Goal: Find specific page/section: Find specific page/section

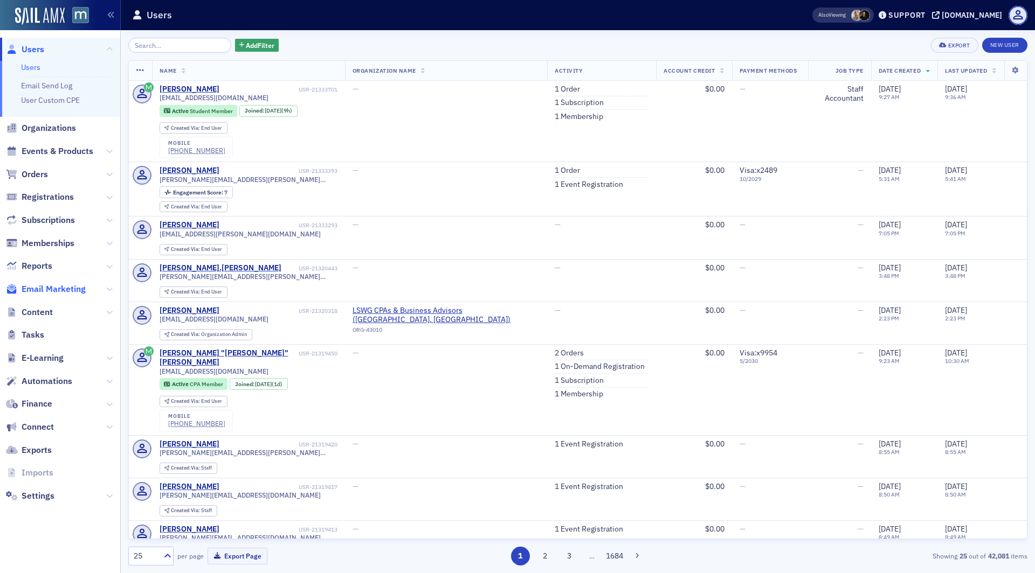
click at [50, 289] on span "Email Marketing" at bounding box center [54, 289] width 64 height 12
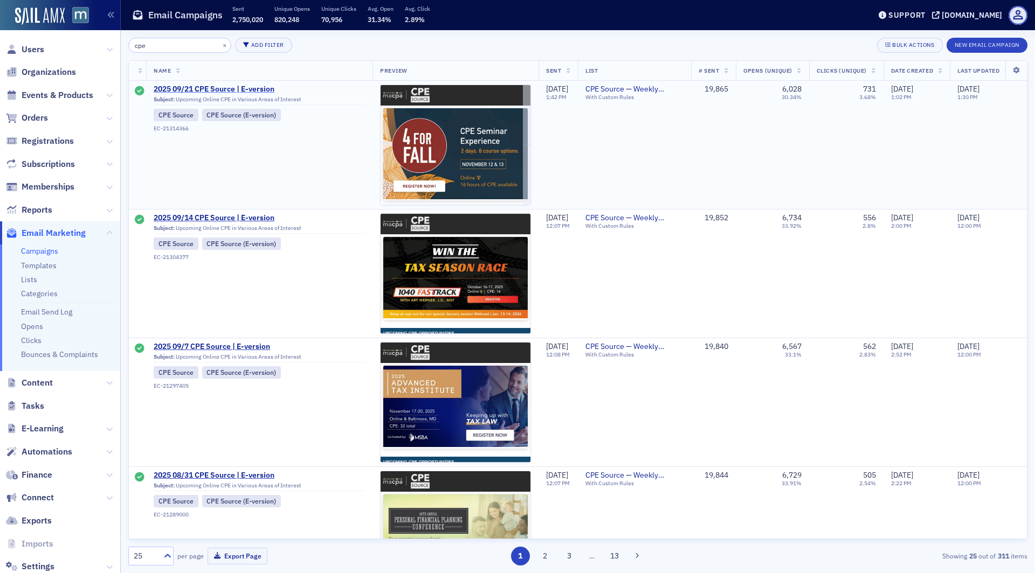
type input "cpe"
click at [222, 87] on span "2025 09/21 CPE Source | E-version" at bounding box center [259, 90] width 211 height 10
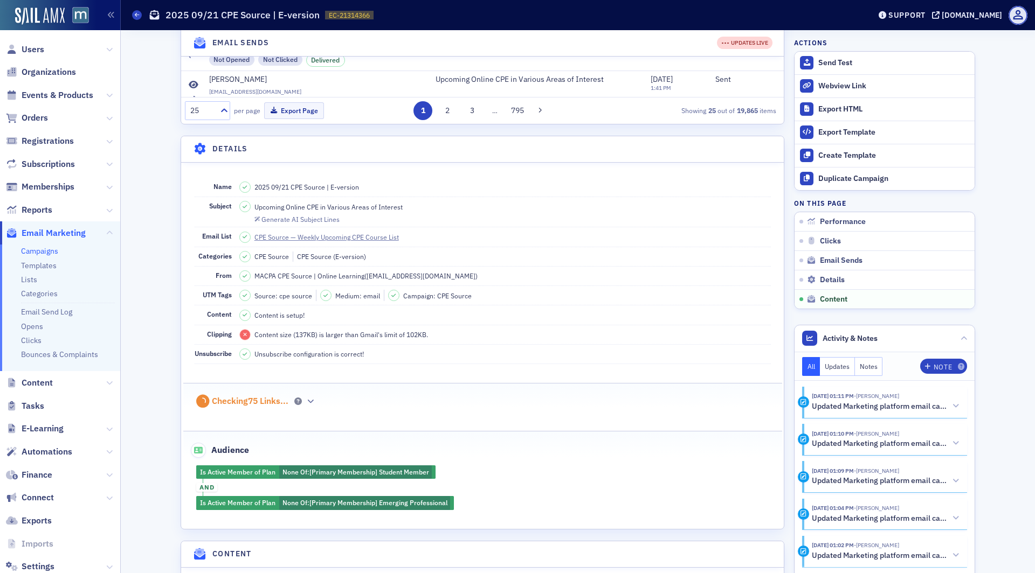
scroll to position [1566, 0]
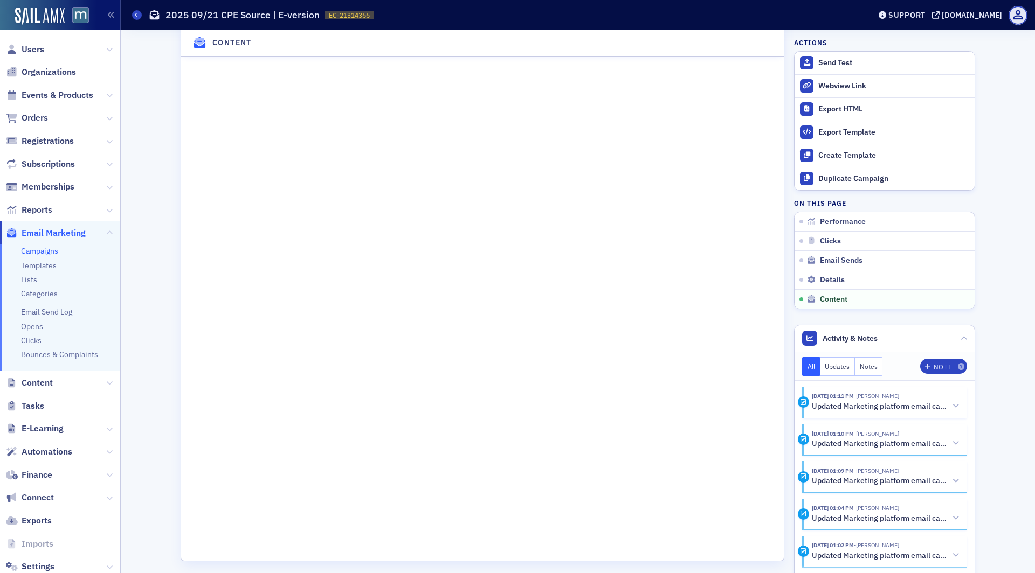
click at [36, 251] on link "Campaigns" at bounding box center [39, 251] width 37 height 10
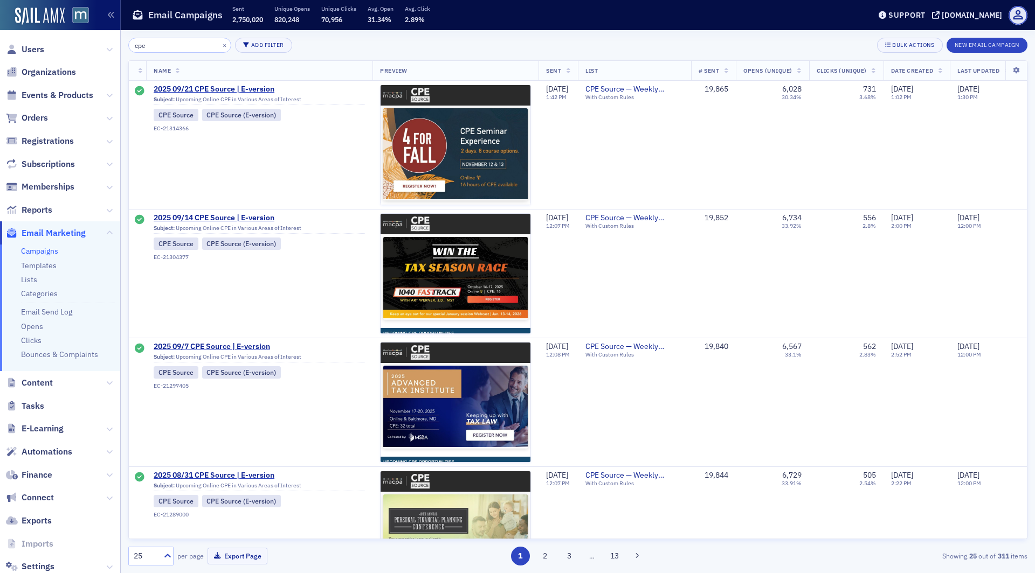
click at [166, 46] on input "cpe" at bounding box center [179, 45] width 103 height 15
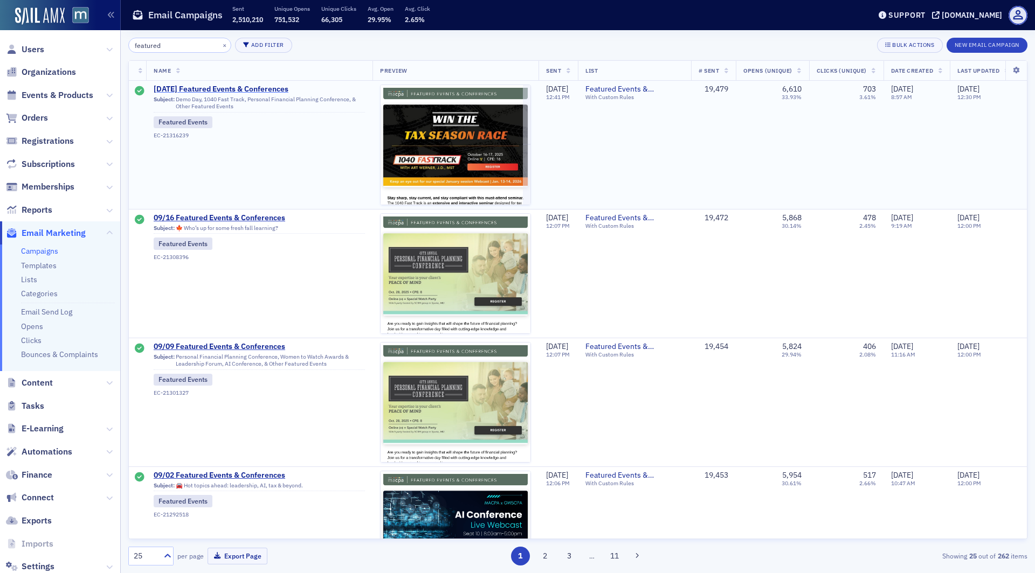
type input "featured"
click at [229, 90] on span "9/23/2025 Featured Events & Conferences" at bounding box center [259, 90] width 211 height 10
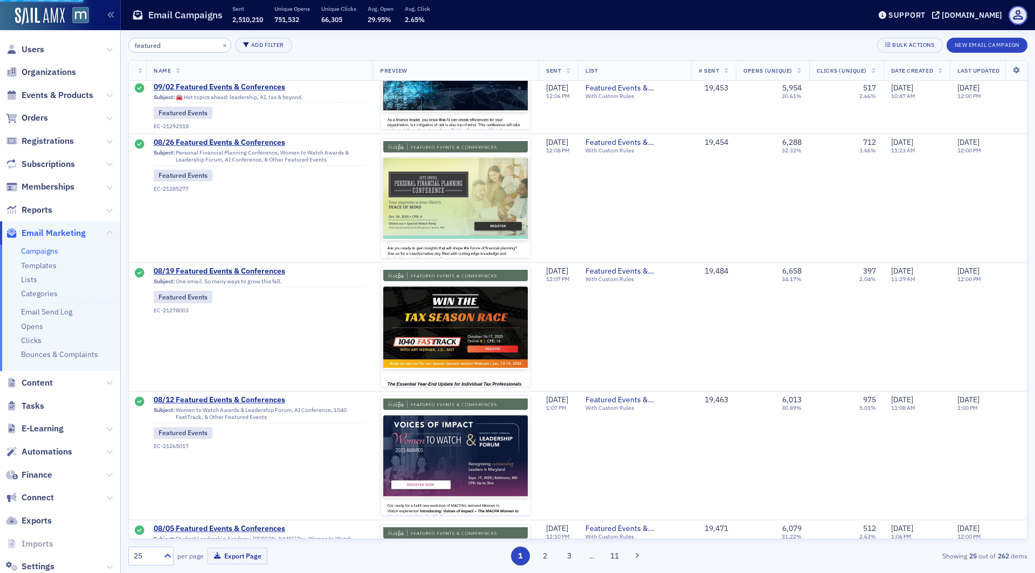
scroll to position [545, 0]
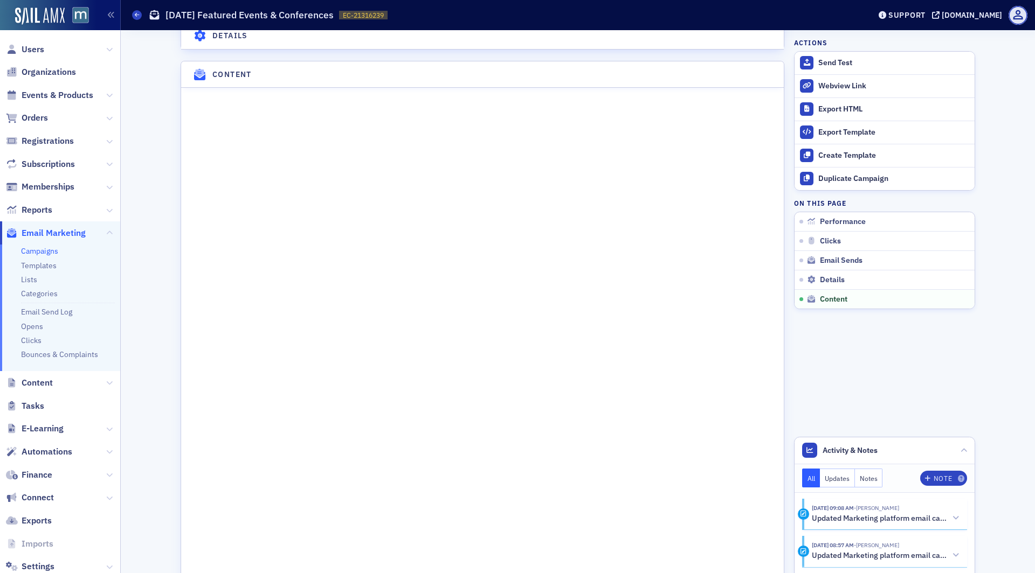
scroll to position [1535, 0]
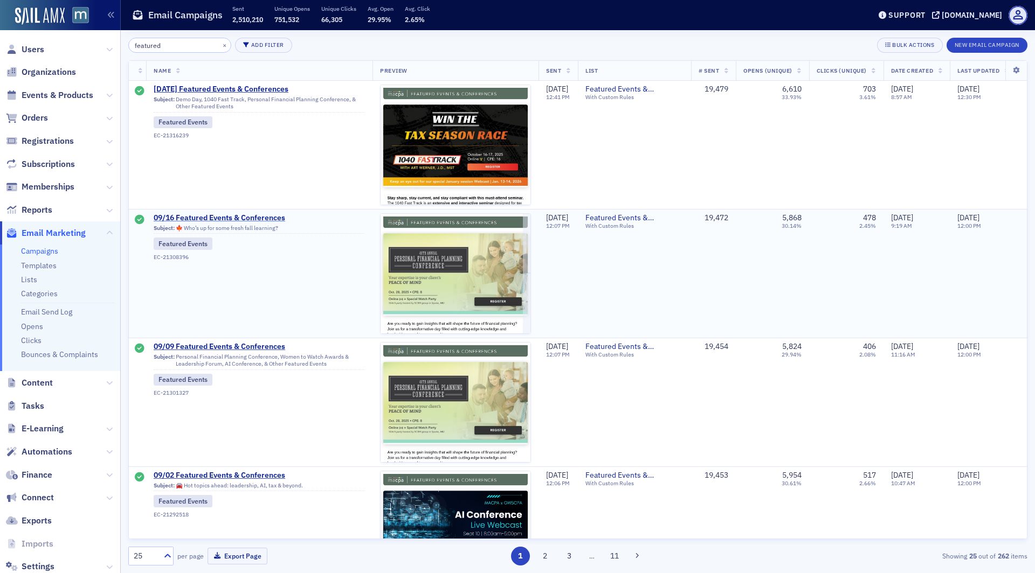
click at [236, 216] on span "09/16 Featured Events & Conferences" at bounding box center [259, 218] width 211 height 10
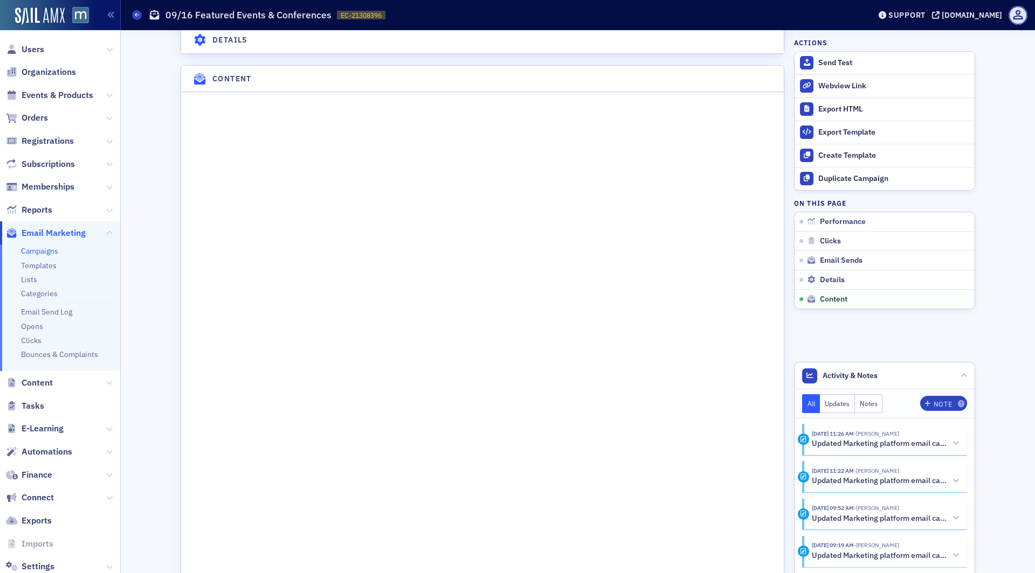
scroll to position [1535, 0]
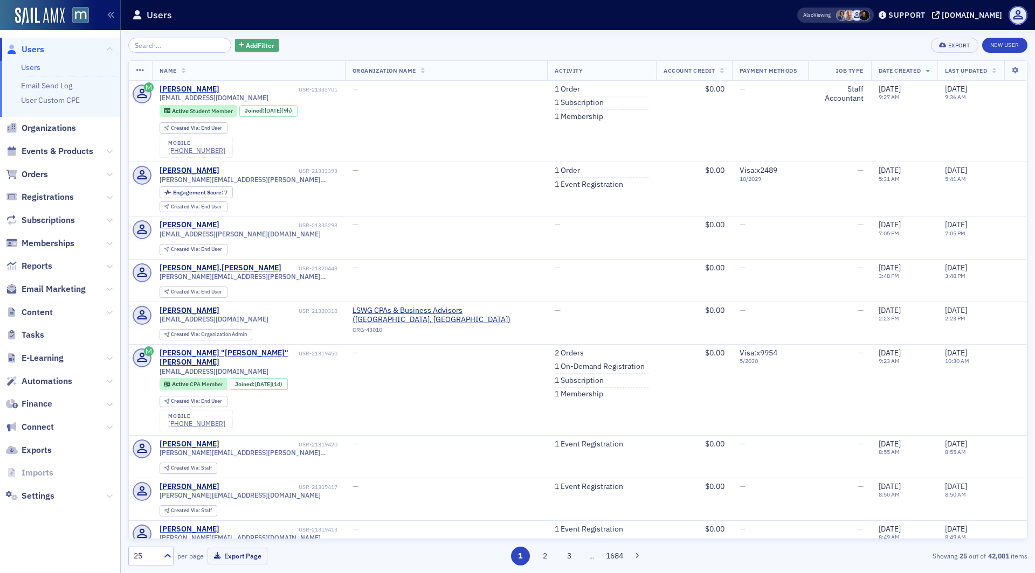
click at [246, 43] on span "Add Filter" at bounding box center [260, 45] width 29 height 10
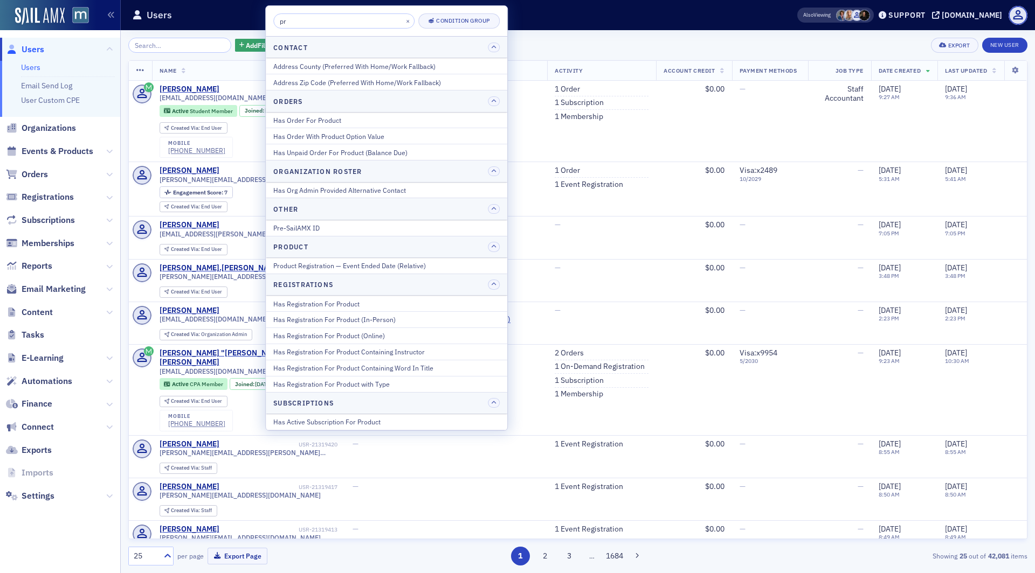
type input "p"
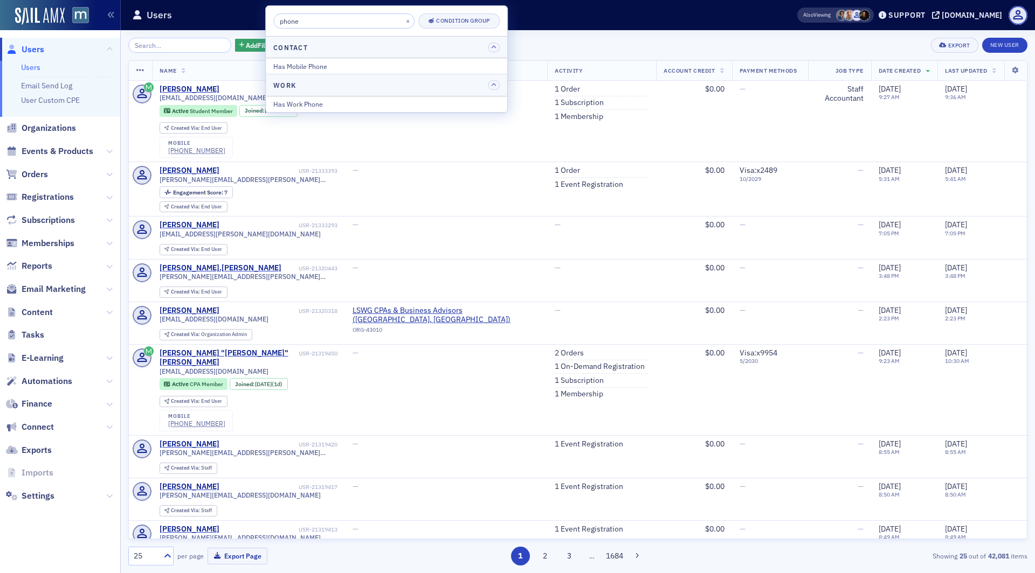
type input "phone"
click at [552, 22] on div "Users" at bounding box center [447, 15] width 631 height 20
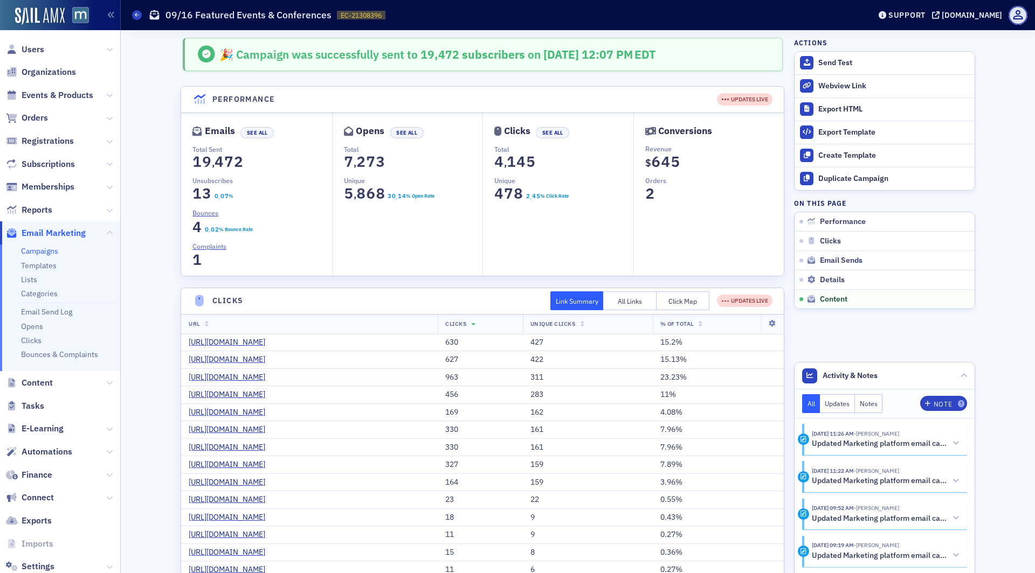
scroll to position [832, 0]
